Goal: Task Accomplishment & Management: Use online tool/utility

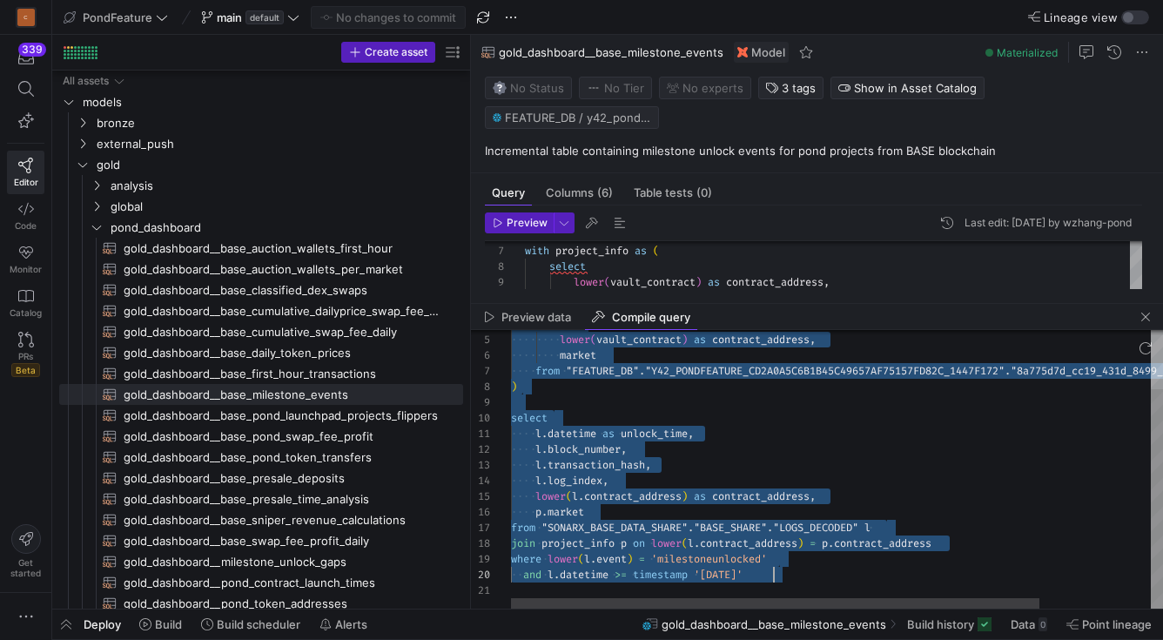
scroll to position [31, 263]
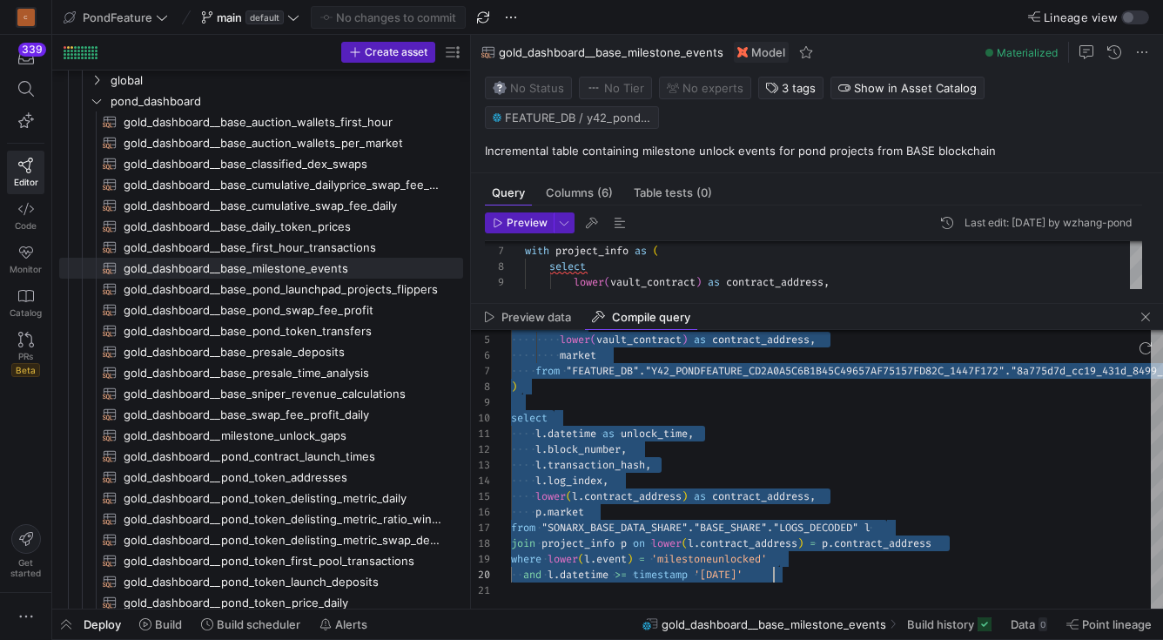
click at [719, 308] on div "Preview data Compile query" at bounding box center [817, 317] width 692 height 26
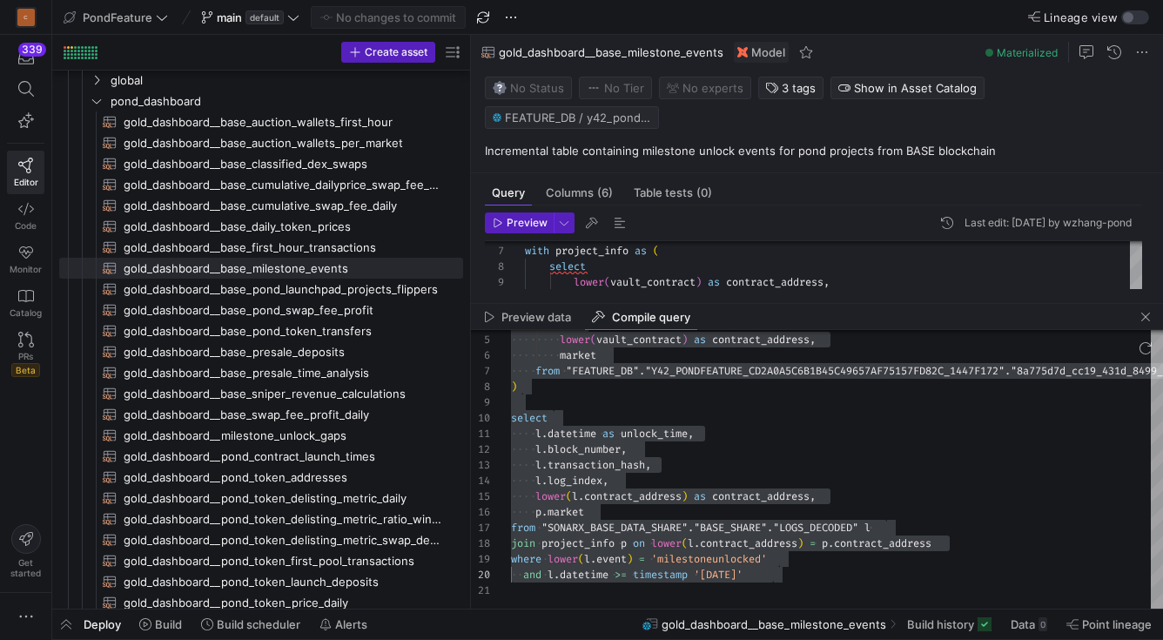
click at [719, 306] on div "Preview data Compile query" at bounding box center [817, 317] width 692 height 26
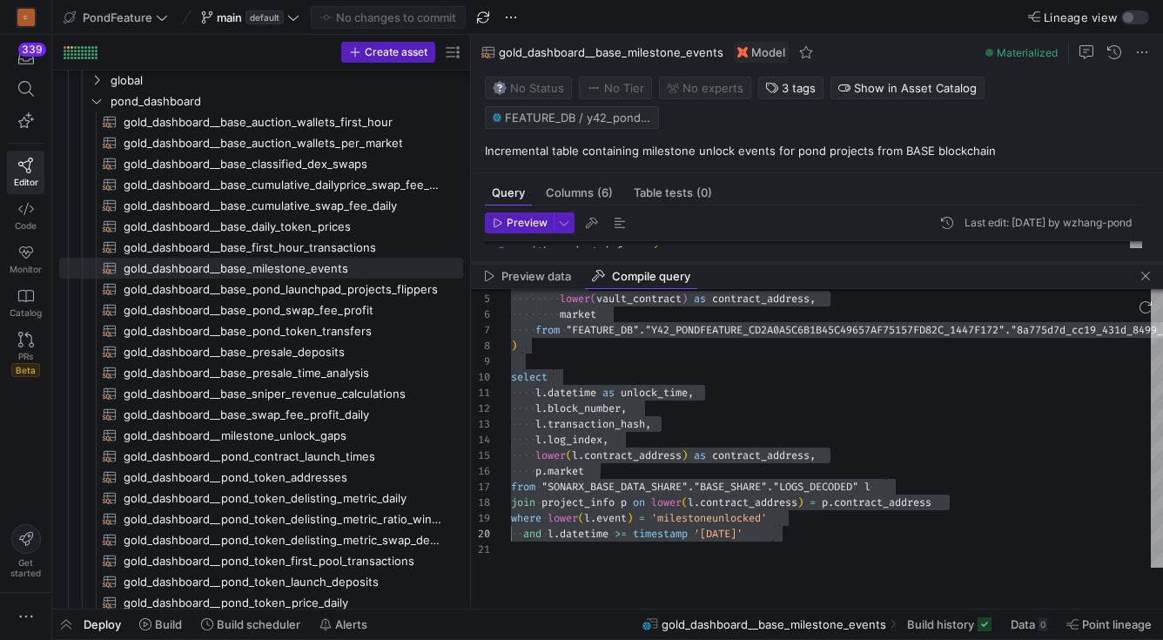
drag, startPoint x: 719, startPoint y: 306, endPoint x: 726, endPoint y: 264, distance: 42.4
click at [726, 264] on div at bounding box center [817, 262] width 692 height 7
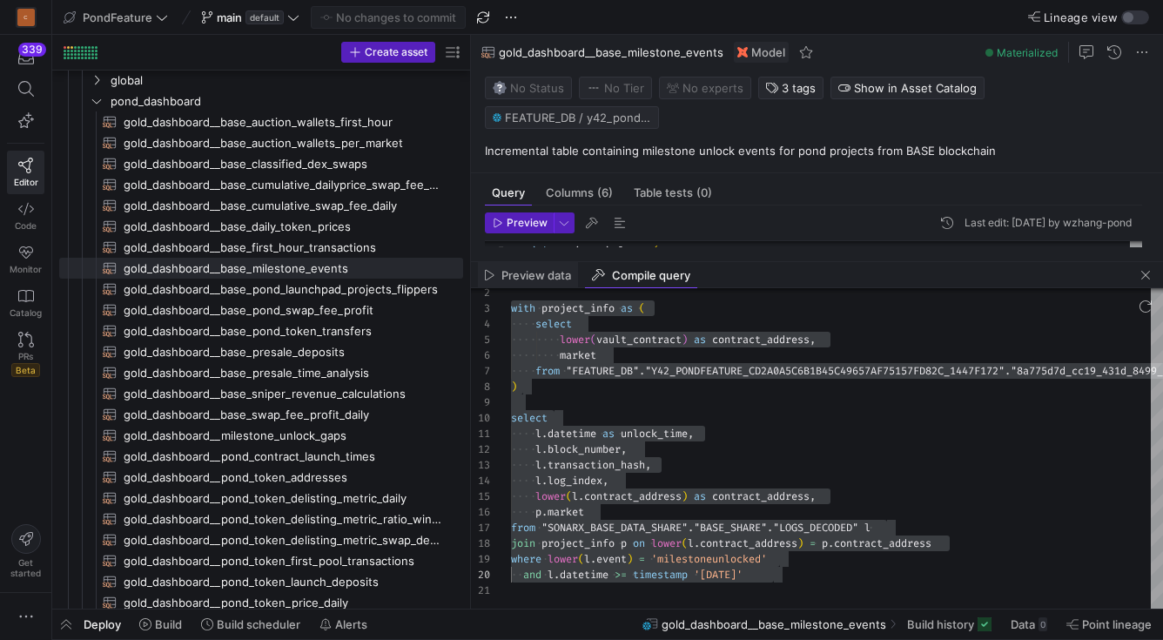
click at [564, 286] on div "Preview data" at bounding box center [528, 275] width 100 height 26
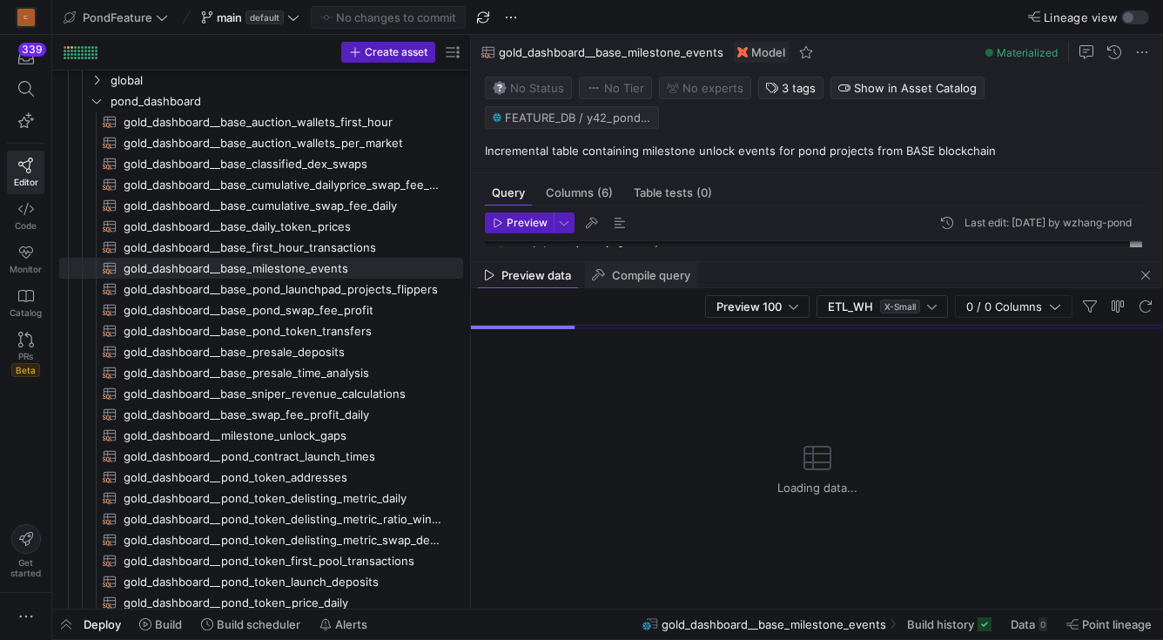
click at [604, 280] on icon at bounding box center [599, 275] width 14 height 12
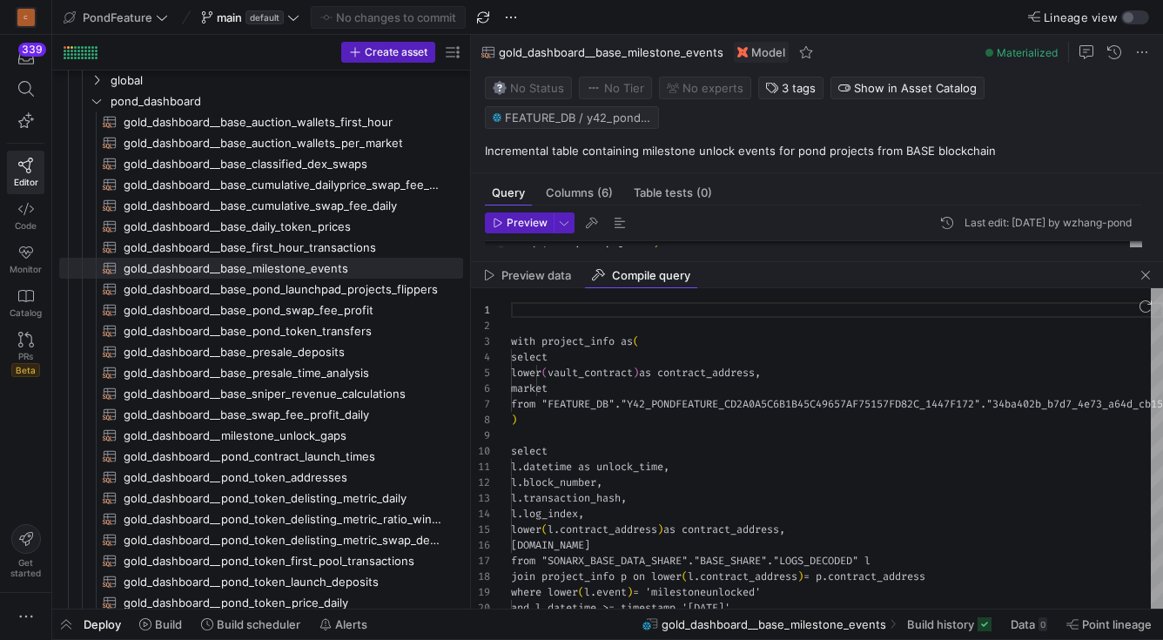
scroll to position [157, 0]
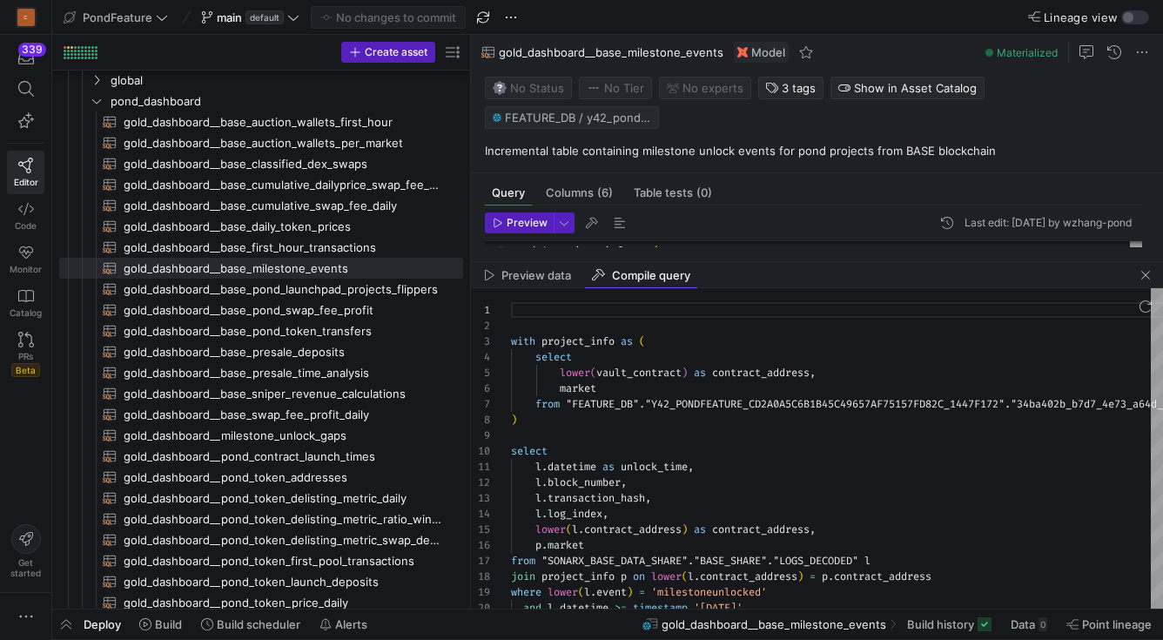
click at [513, 341] on div "with project_info as ( select lower ( vault_contract ) as contract_address , ma…" at bounding box center [905, 464] width 789 height 353
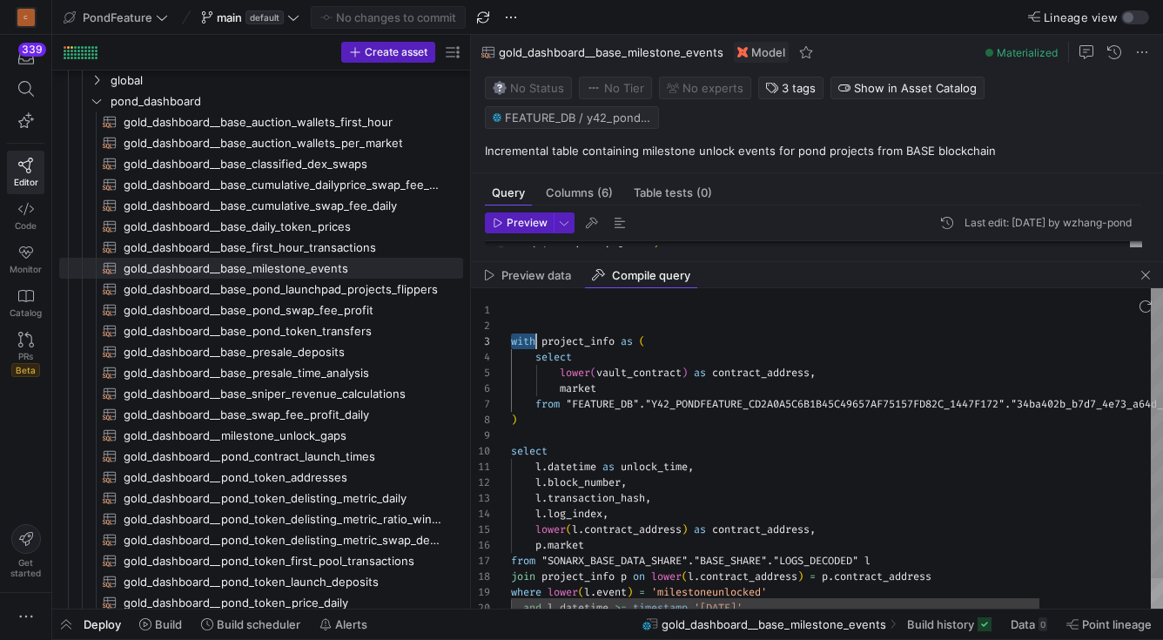
scroll to position [31, 50]
drag, startPoint x: 513, startPoint y: 341, endPoint x: 569, endPoint y: 409, distance: 88.4
click at [566, 404] on div "with project_info as ( select lower ( vault_contract ) as contract_address , ma…" at bounding box center [905, 464] width 789 height 353
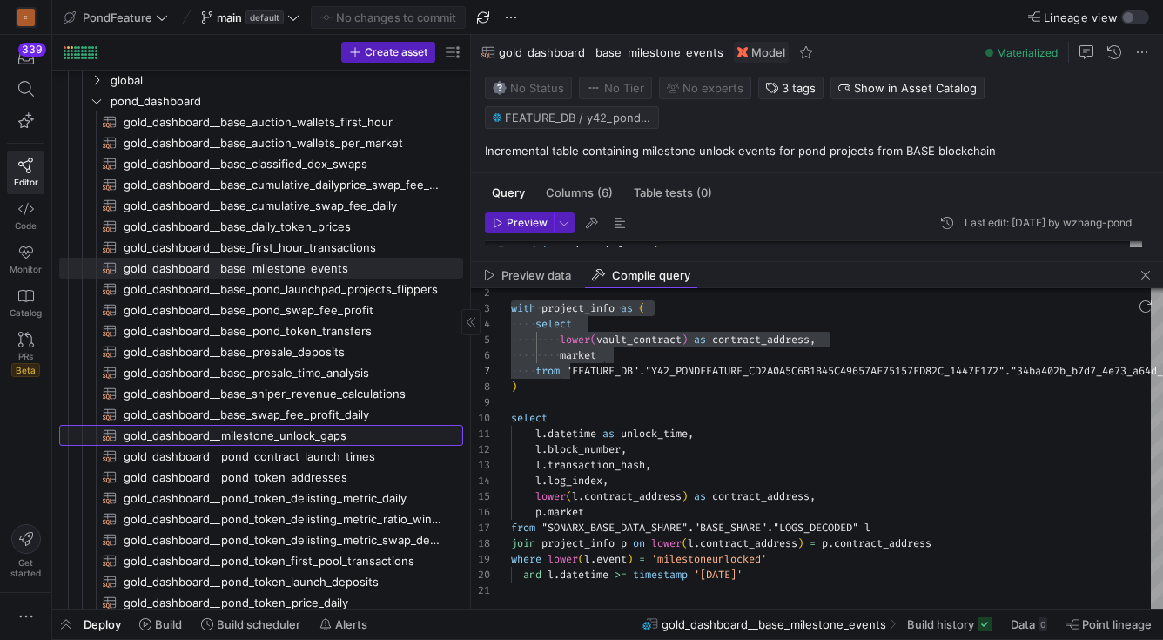
click at [306, 427] on span "gold_dashboard__milestone_unlock_gaps​​​​​​​​​​" at bounding box center [283, 436] width 319 height 20
type textarea "{{ config( materialized='table' ) }} with project_info as ( select lower(seedin…"
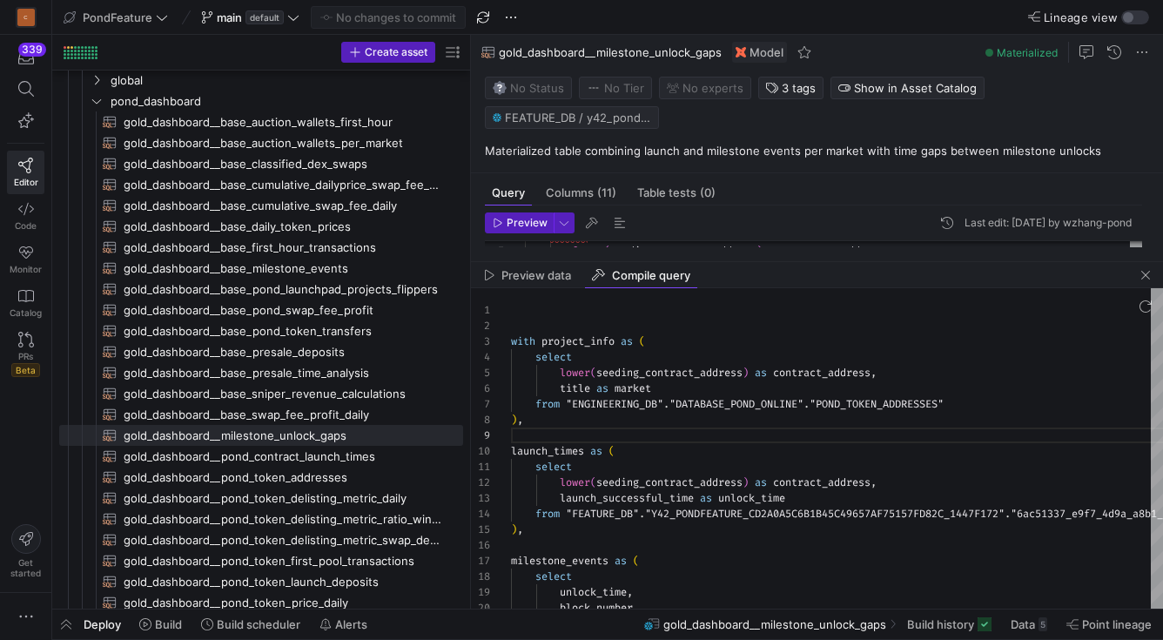
drag, startPoint x: 562, startPoint y: 316, endPoint x: 664, endPoint y: 524, distance: 231.6
click at [664, 524] on y42-sql-compiled-preview "1 2 3 4 5 6 7 8 9 10 11 12 13 14 15 16 17 18 19 20 with project_info as ( selec…" at bounding box center [817, 448] width 692 height 320
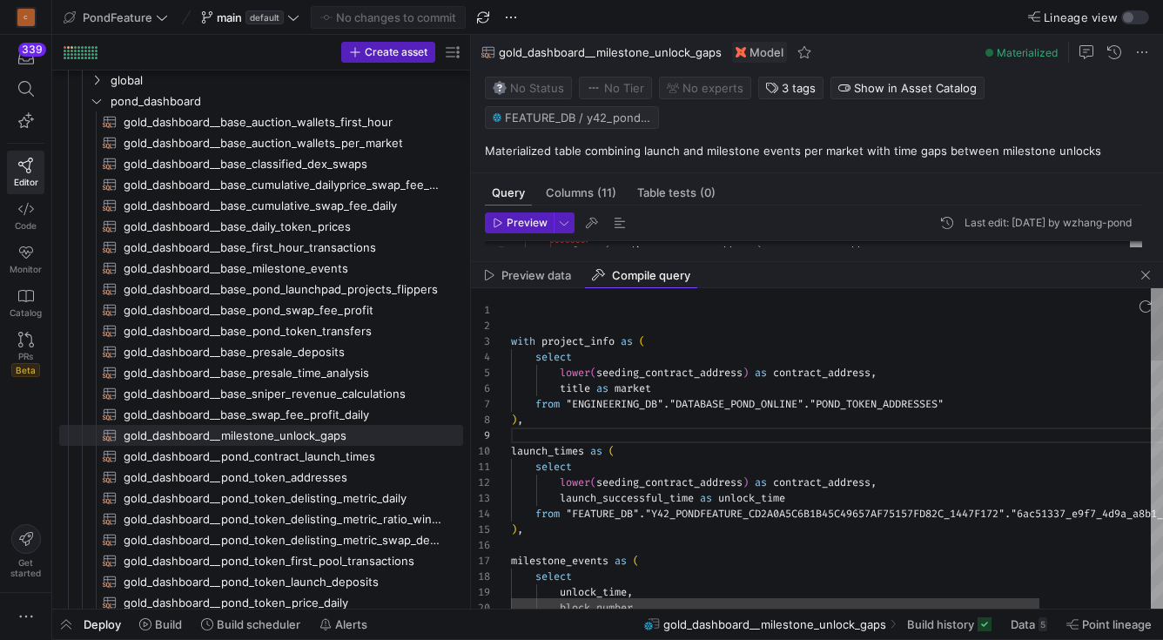
type textarea "with project_info as ( select lower(seeding_contract_address) as contract_addre…"
